Goal: Transaction & Acquisition: Purchase product/service

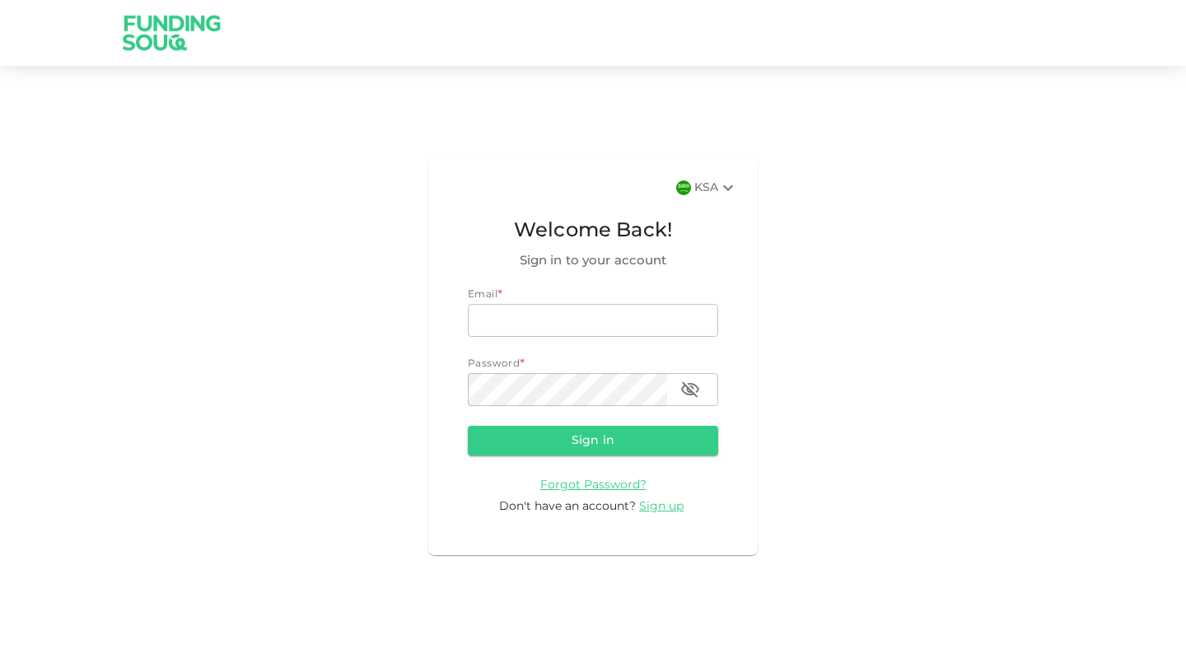
click at [856, 215] on div "KSA Welcome Back! Sign in to your account Email * email email Password * passwo…" at bounding box center [593, 357] width 1186 height 542
click at [587, 325] on input "email" at bounding box center [593, 320] width 250 height 33
type input "[EMAIL_ADDRESS][DOMAIN_NAME]"
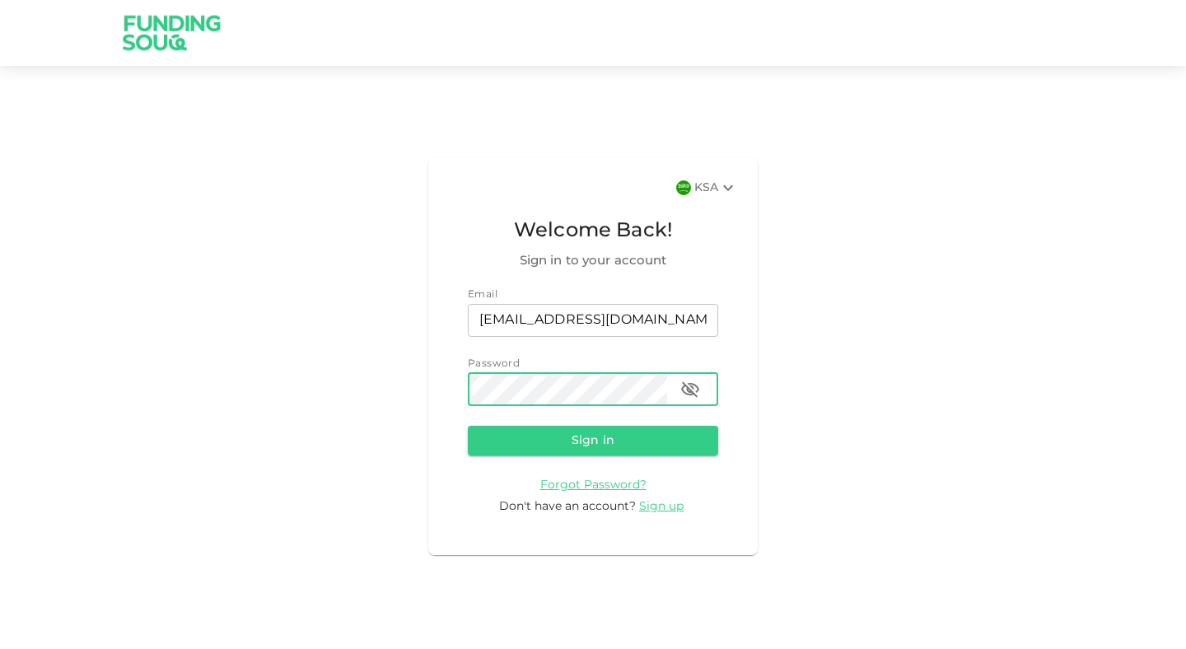
click at [468, 426] on button "Sign in" at bounding box center [593, 441] width 250 height 30
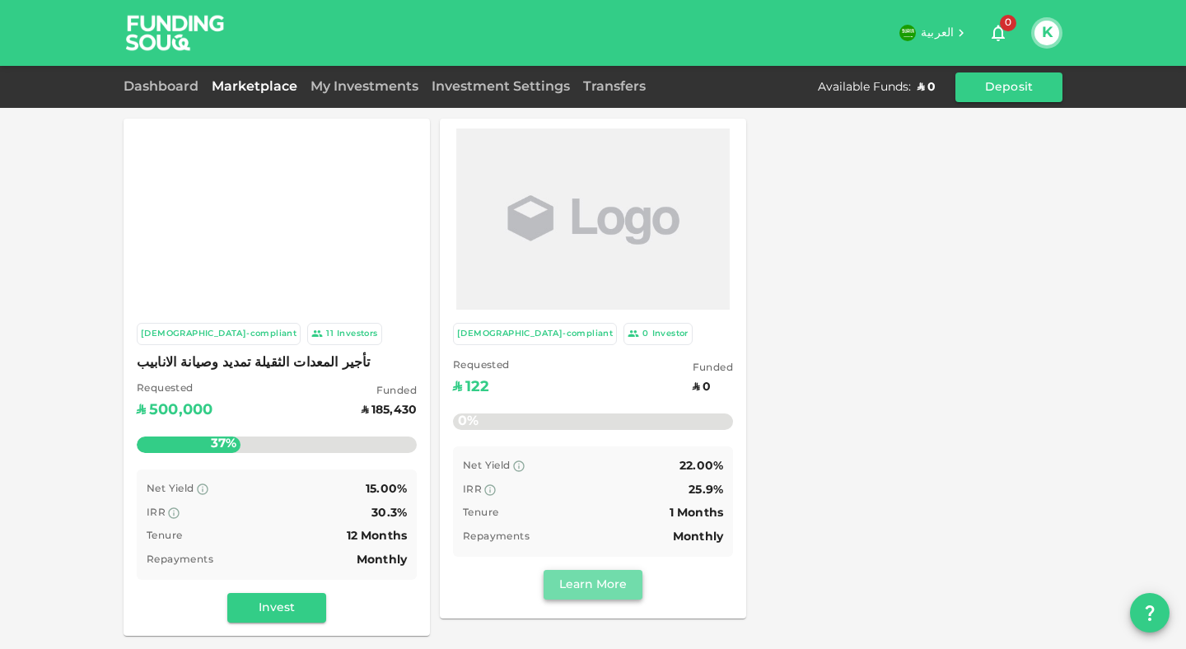
click at [565, 581] on button "Learn More" at bounding box center [593, 585] width 99 height 30
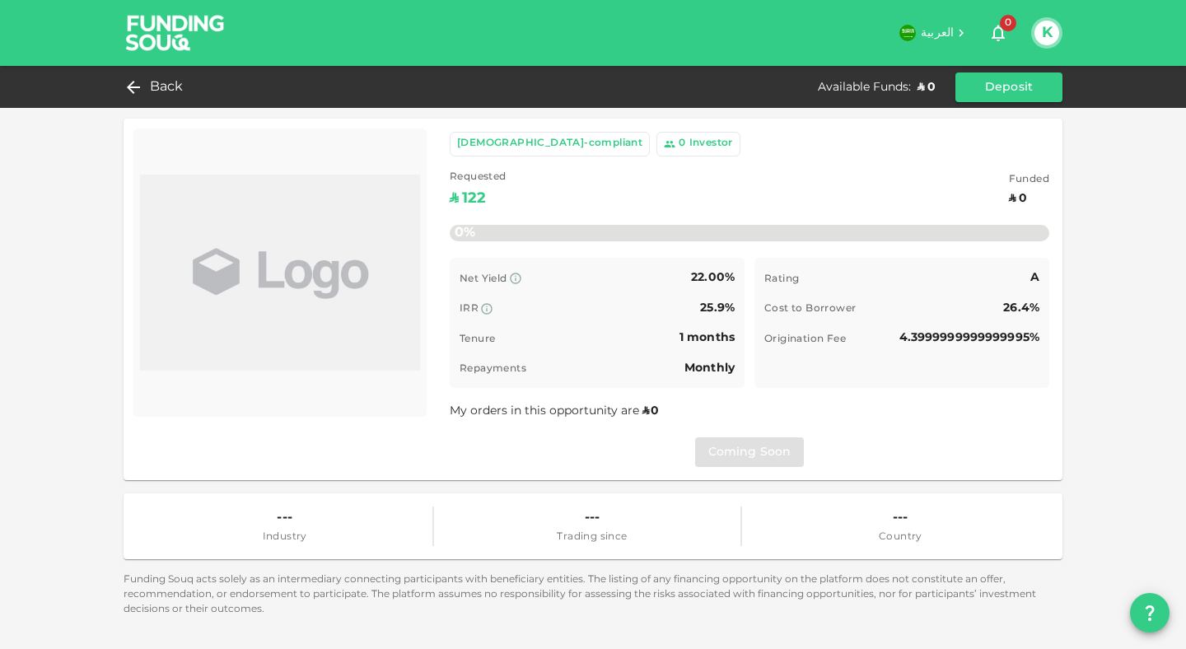
click at [754, 455] on div "Coming Soon" at bounding box center [750, 452] width 600 height 30
click at [166, 85] on span "Back" at bounding box center [167, 87] width 34 height 23
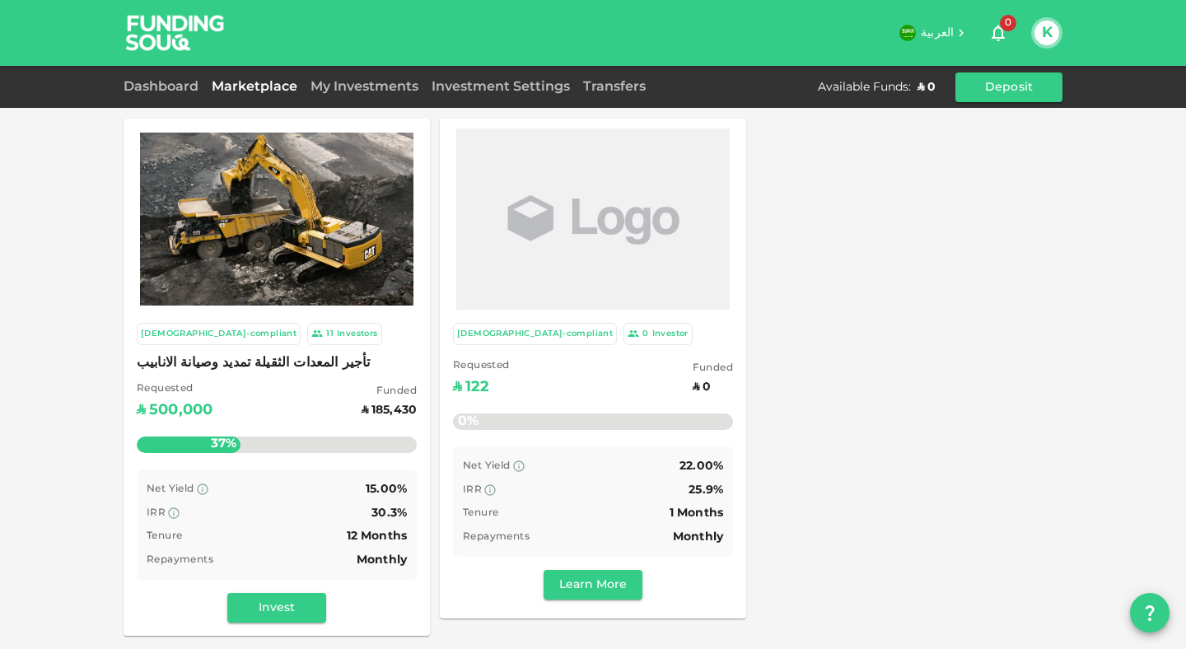
click at [257, 363] on span "تأجير المعدات الثقيلة تمديد وصيانة الانابيب" at bounding box center [277, 363] width 280 height 23
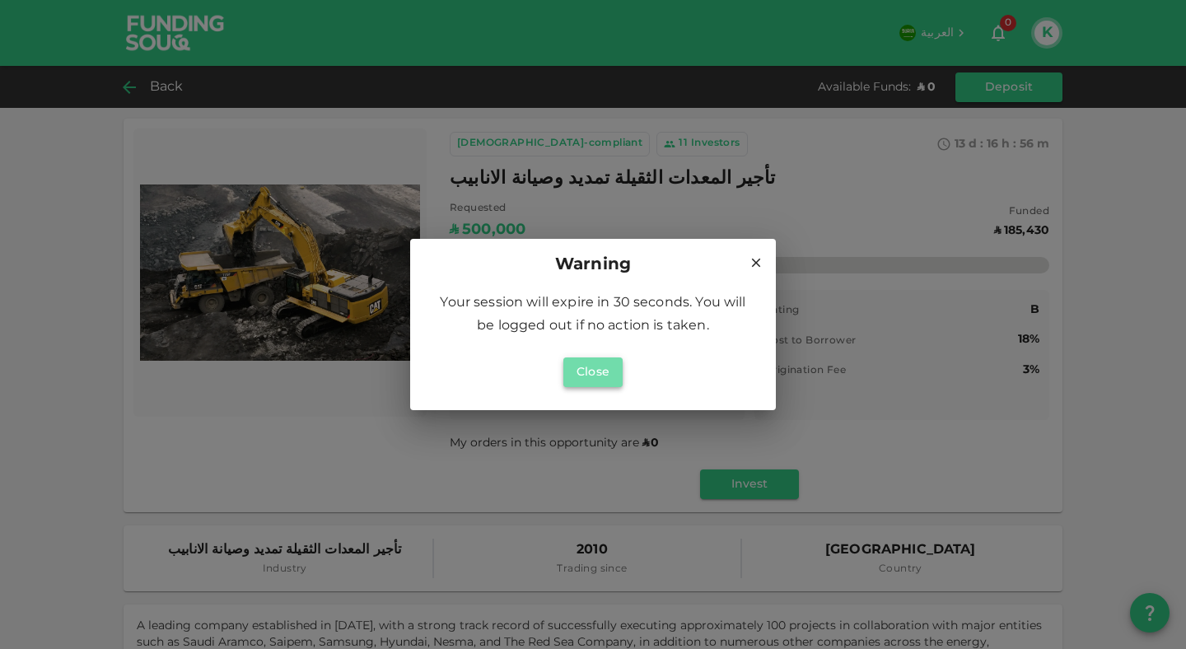
click at [583, 371] on button "Close" at bounding box center [592, 372] width 59 height 30
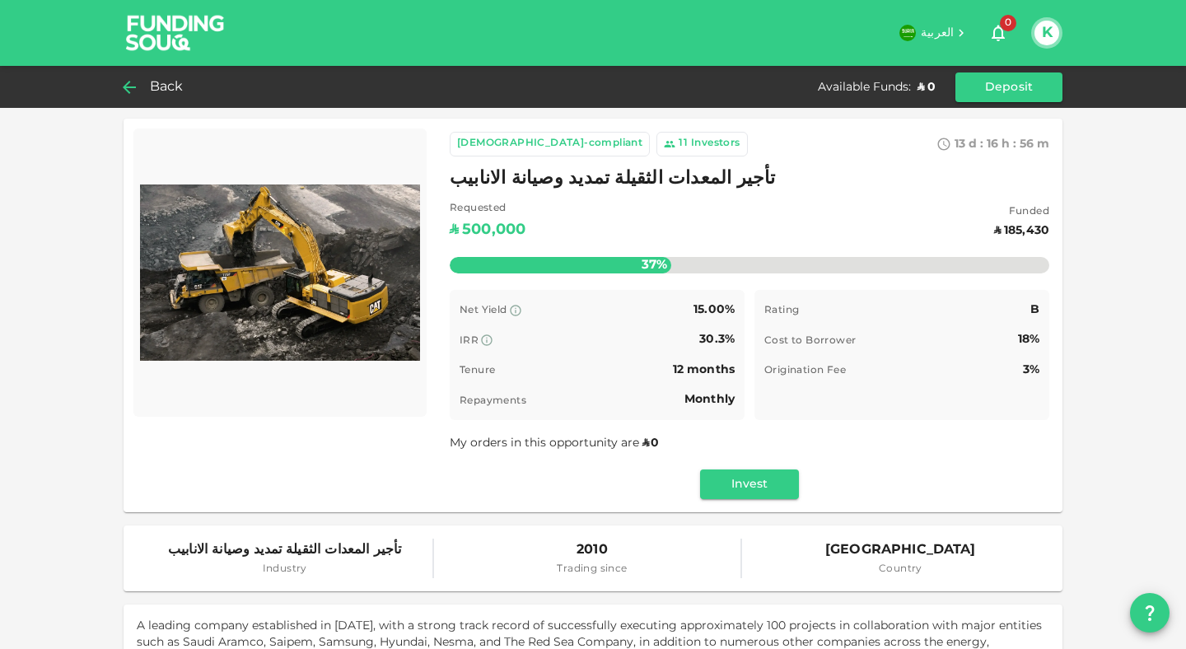
click at [166, 44] on img at bounding box center [176, 32] width 124 height 65
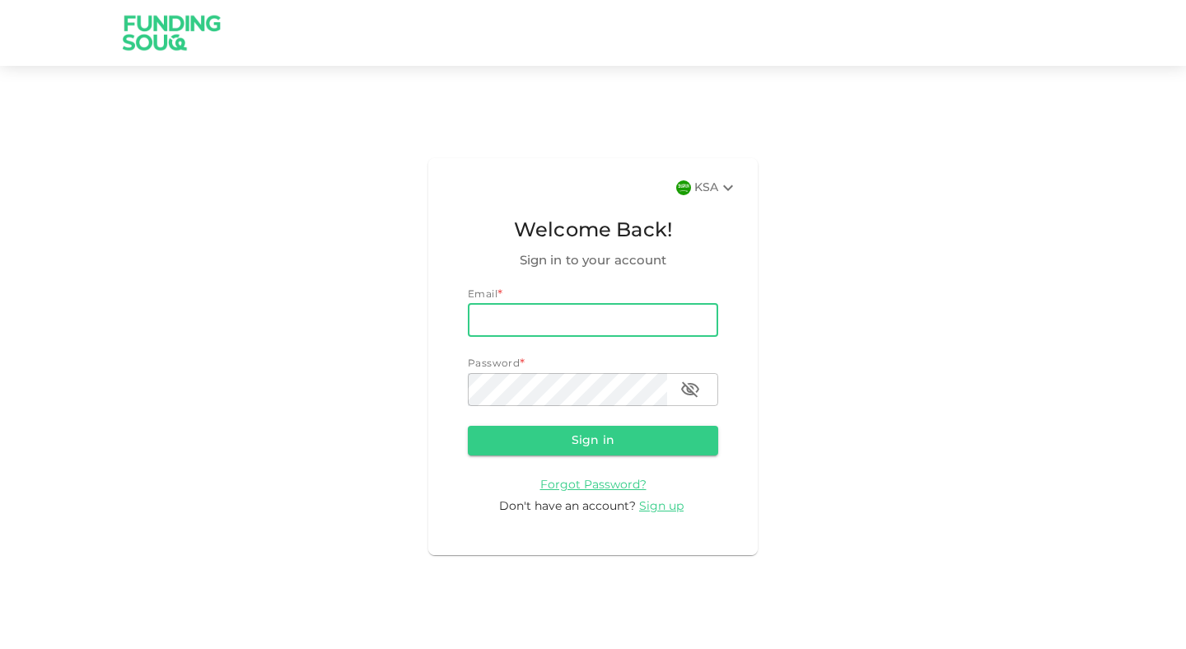
click at [585, 316] on input "email" at bounding box center [593, 320] width 250 height 33
type input "[EMAIL_ADDRESS][DOMAIN_NAME]"
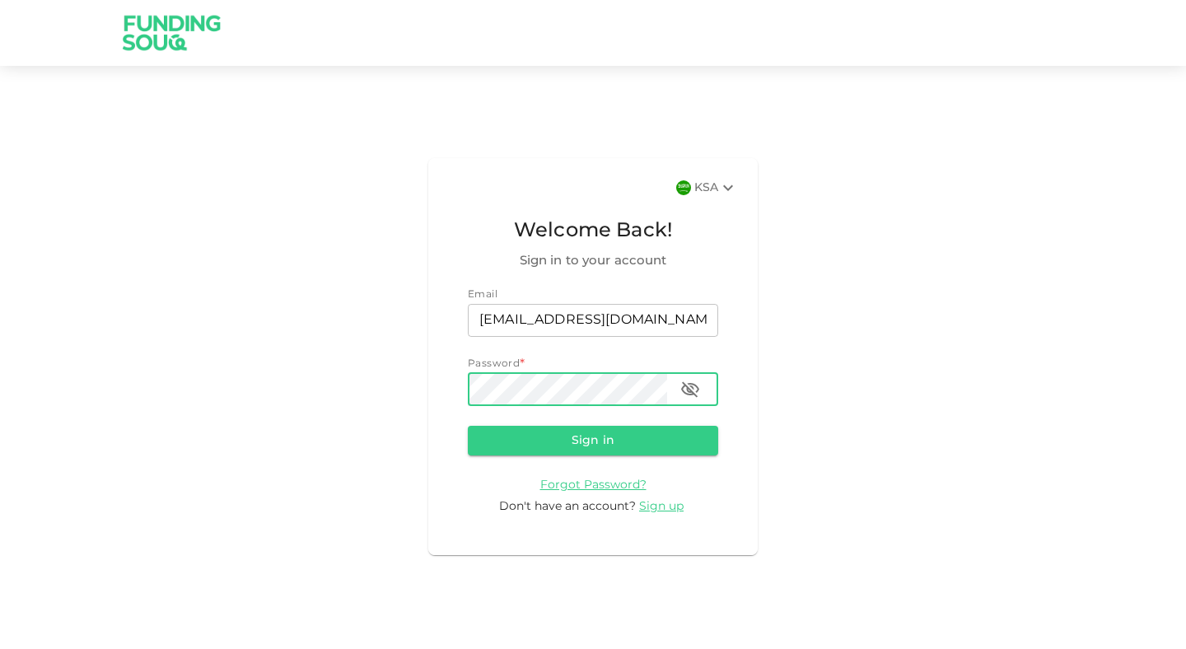
click at [172, 21] on img at bounding box center [172, 32] width 124 height 65
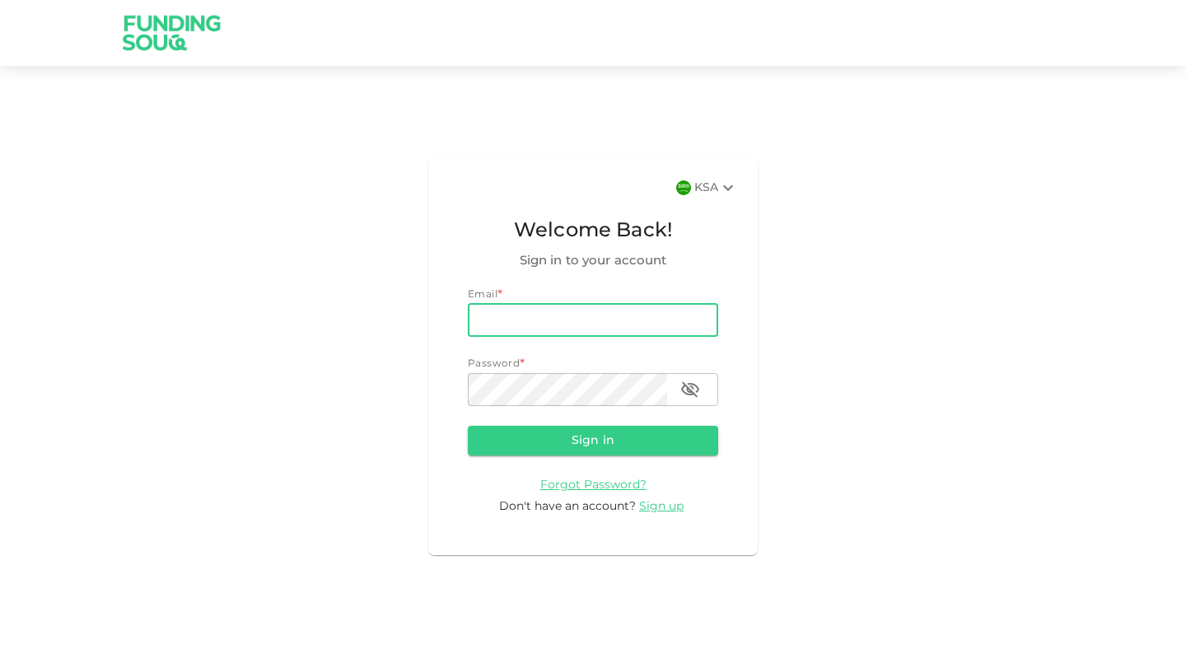
click at [511, 322] on input "email" at bounding box center [593, 320] width 250 height 33
type input "[EMAIL_ADDRESS][DOMAIN_NAME]"
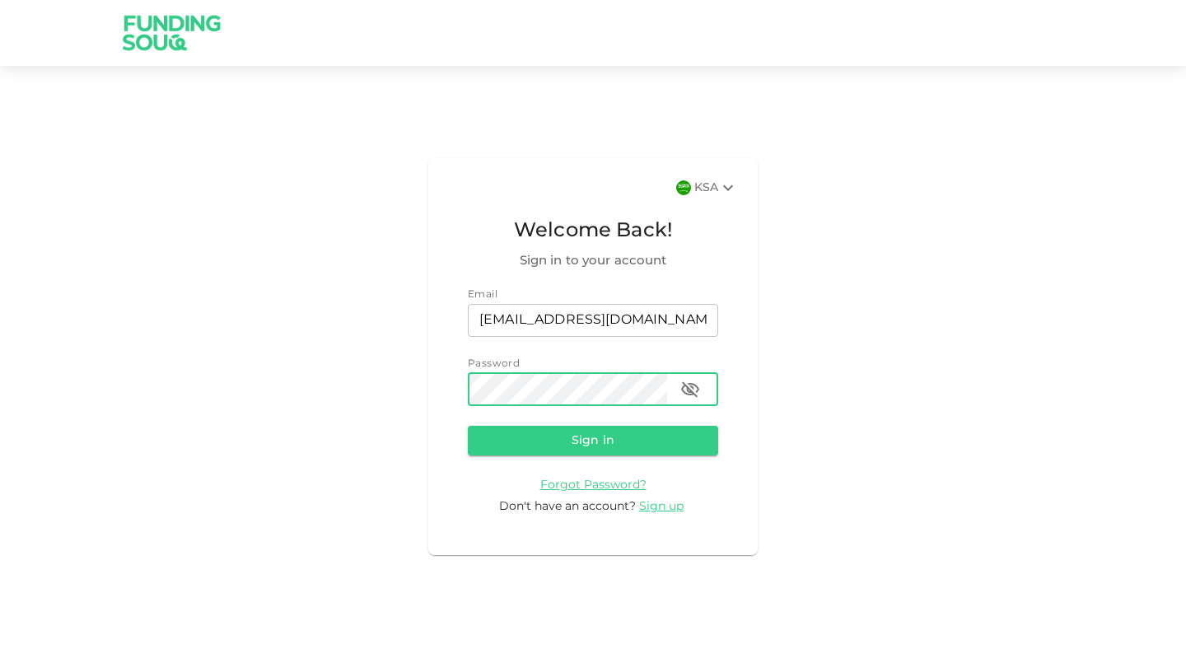
click at [468, 426] on button "Sign in" at bounding box center [593, 441] width 250 height 30
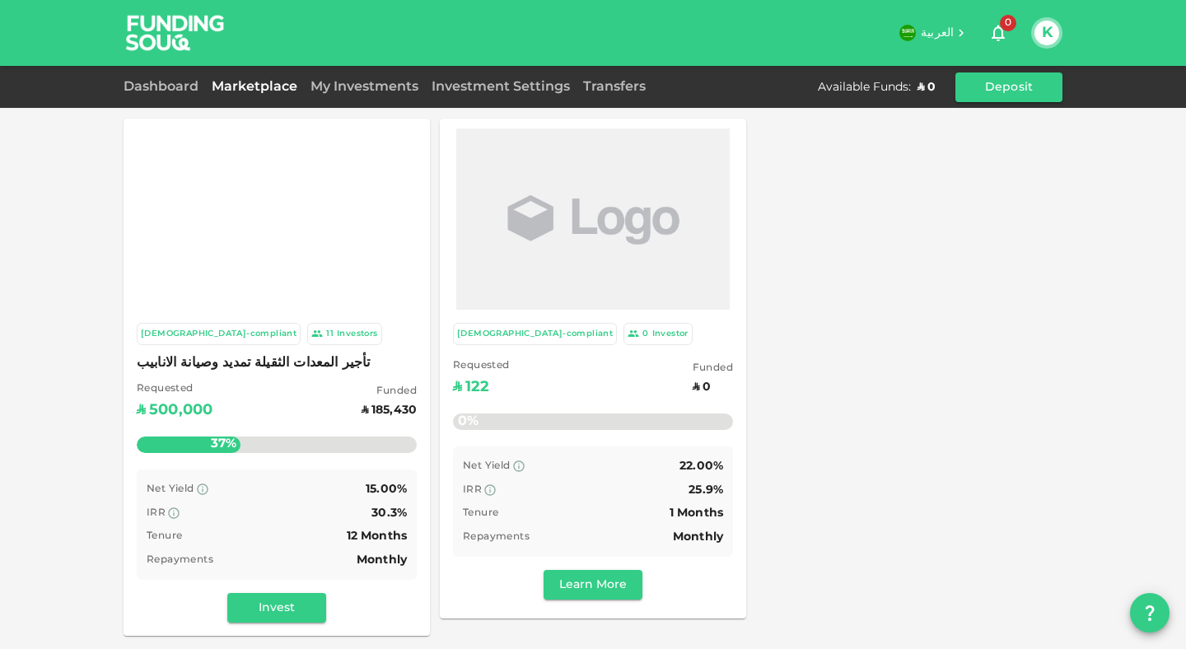
click at [957, 310] on div "[DEMOGRAPHIC_DATA]-compliant 11 Investors تأجير المعدات الثقيلة تمديد وصيانة ال…" at bounding box center [593, 377] width 939 height 517
